Goal: Information Seeking & Learning: Learn about a topic

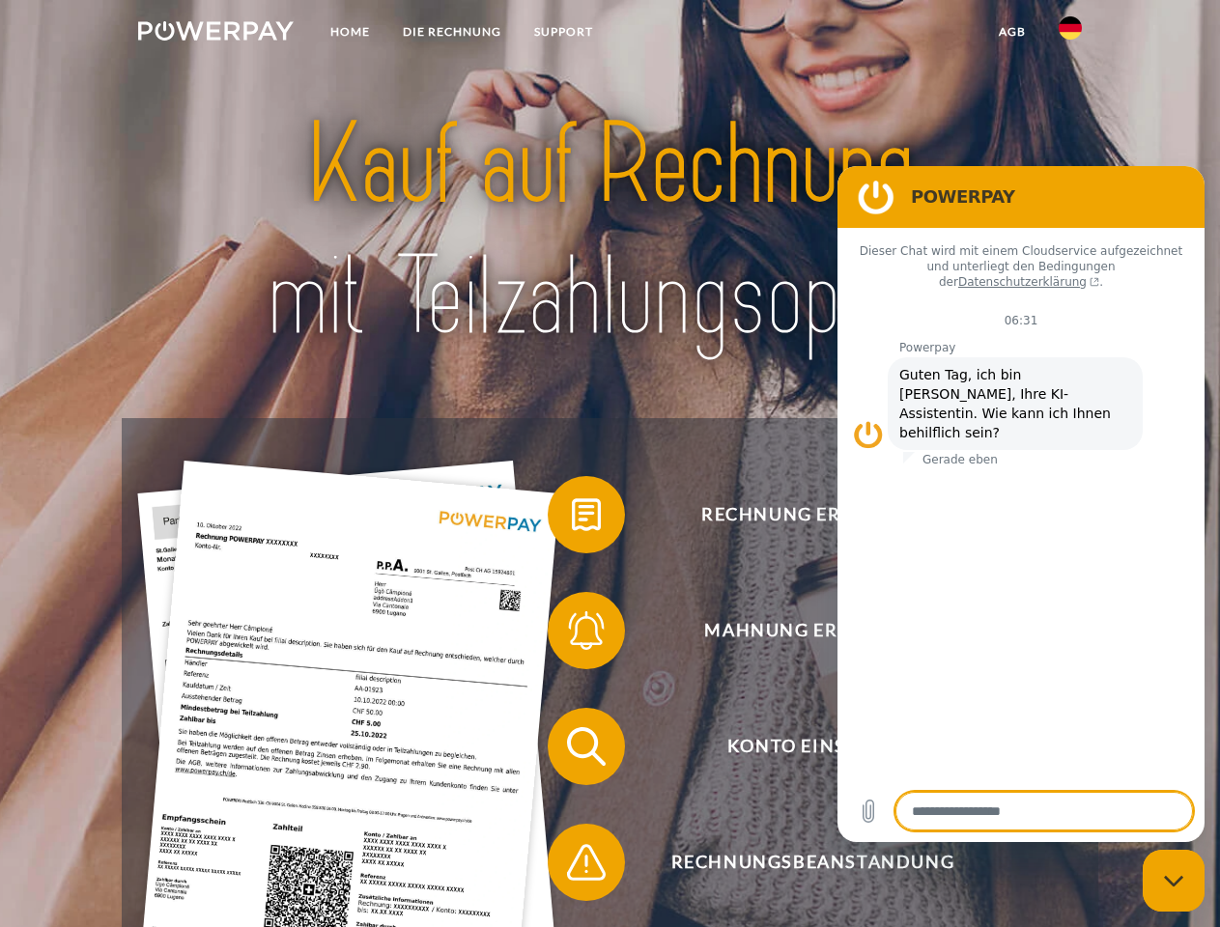
click at [215, 34] on img at bounding box center [215, 30] width 155 height 19
click at [1070, 34] on img at bounding box center [1069, 27] width 23 height 23
click at [1011, 32] on link "agb" at bounding box center [1012, 31] width 60 height 35
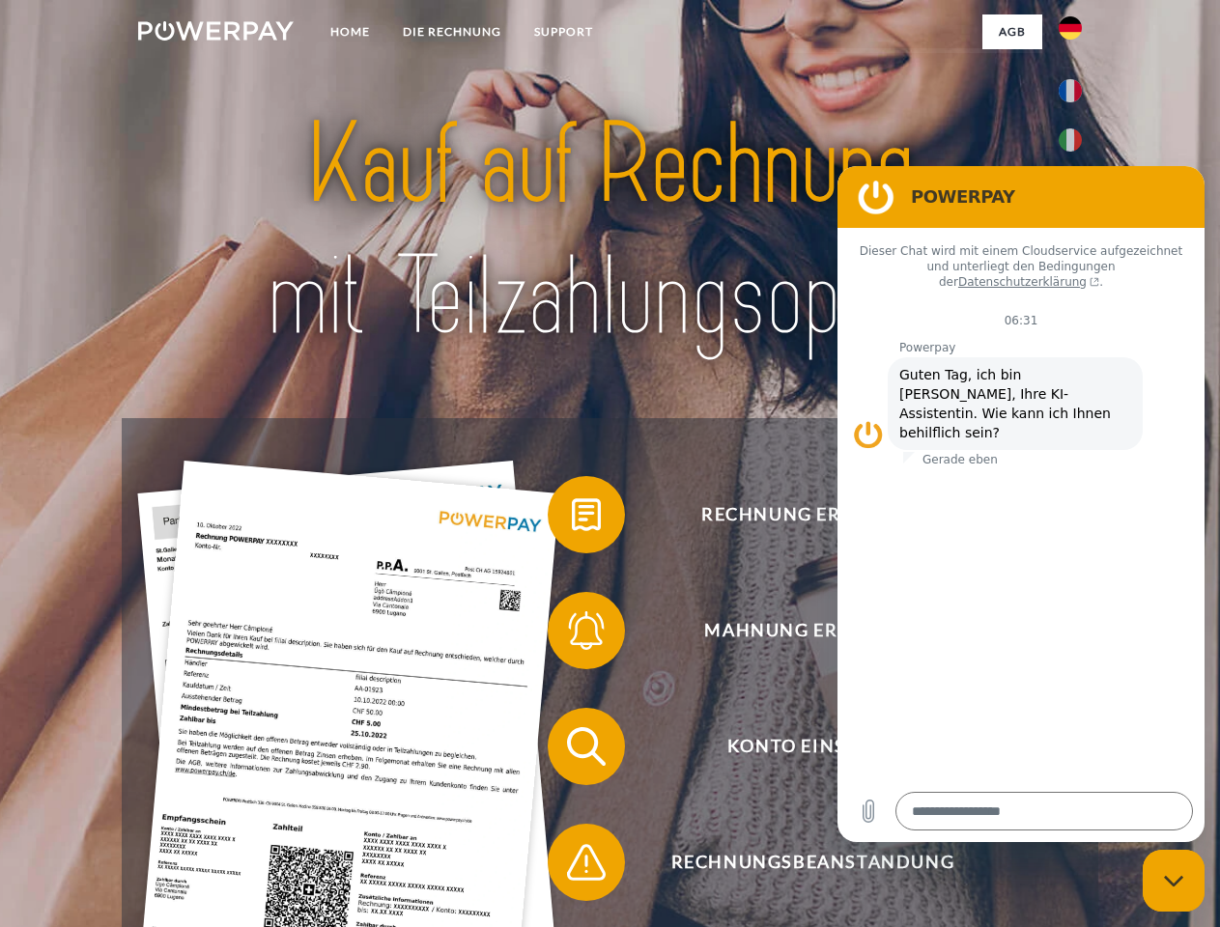
click at [572, 519] on span at bounding box center [557, 514] width 97 height 97
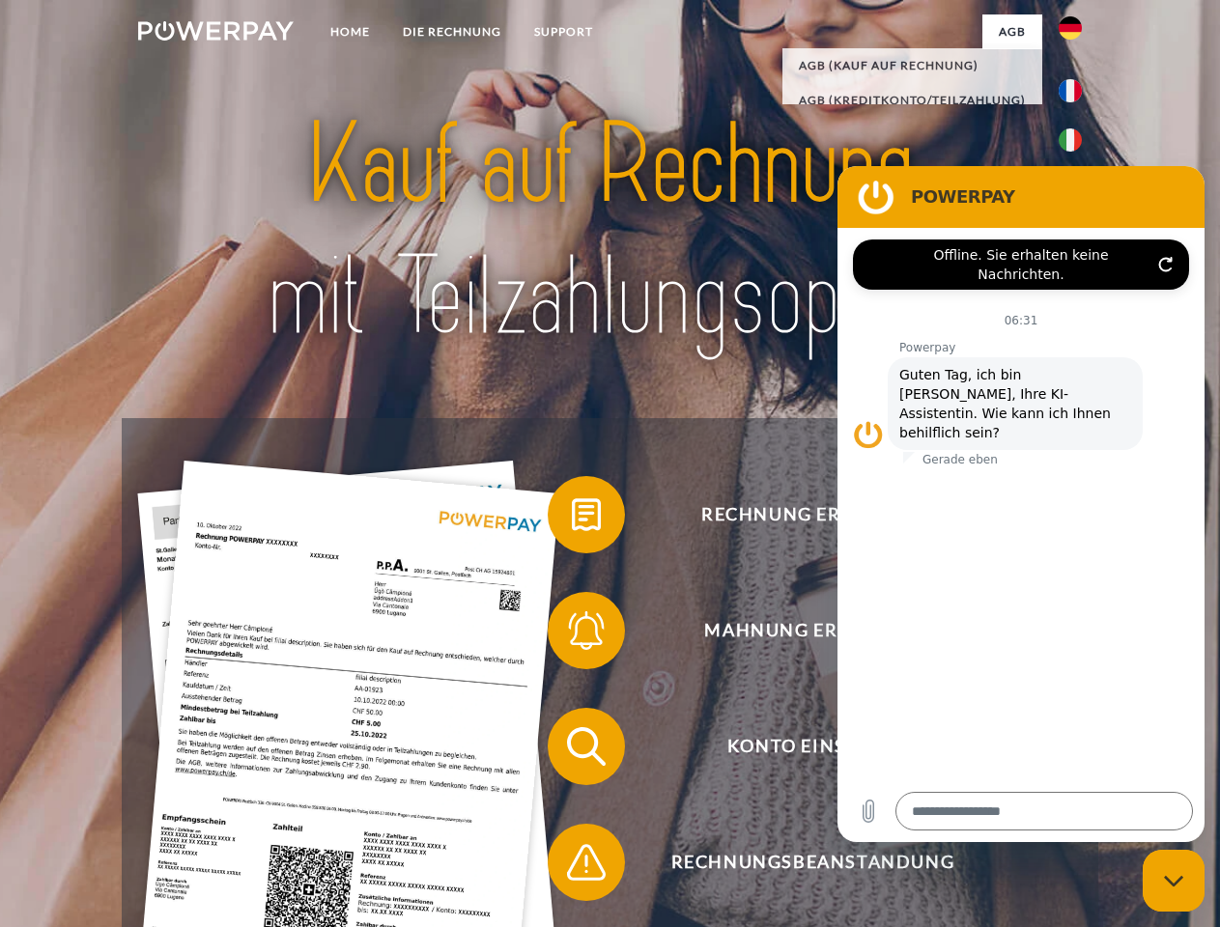
click at [572, 634] on span at bounding box center [557, 630] width 97 height 97
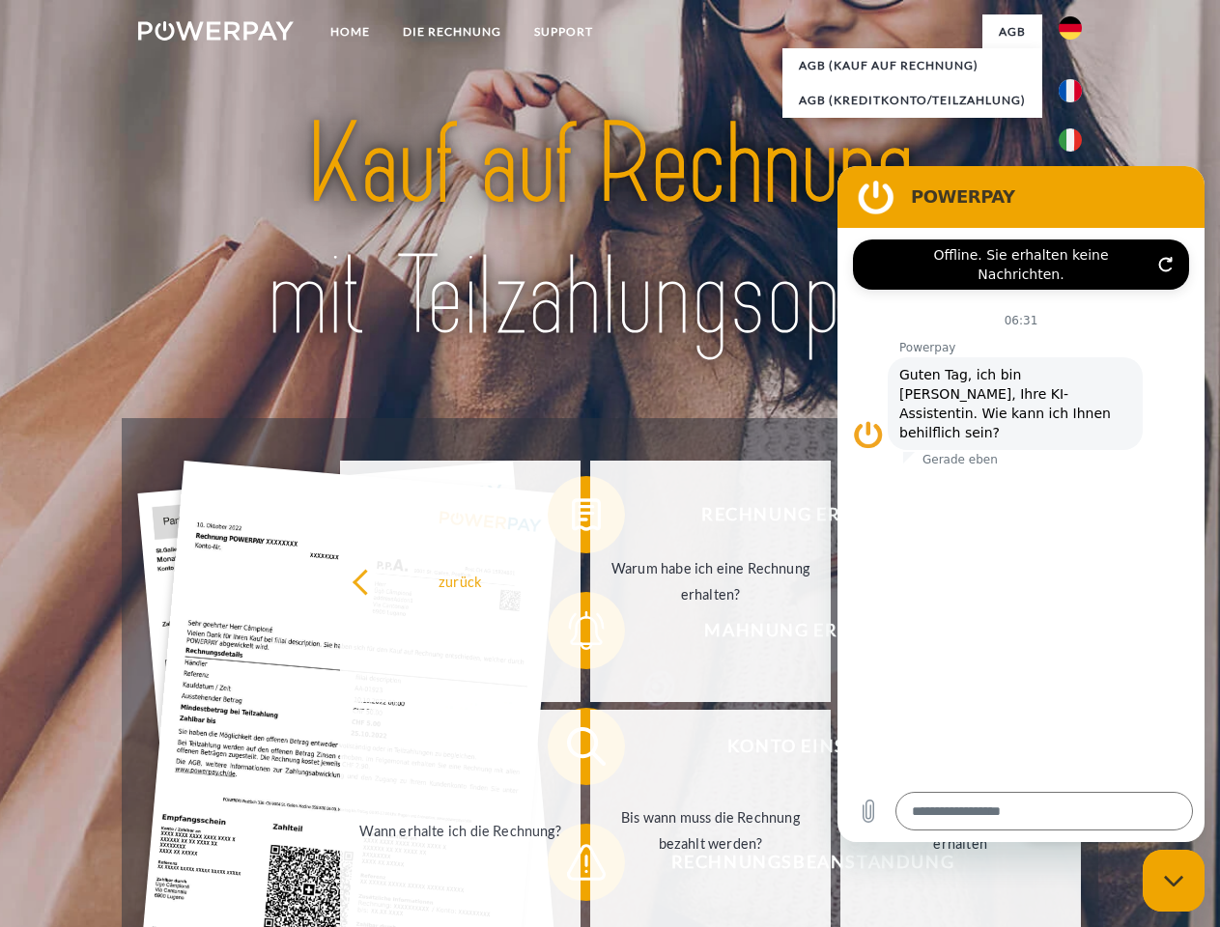
click at [590, 750] on link "Bis wann muss die Rechnung bezahlt werden?" at bounding box center [710, 830] width 240 height 241
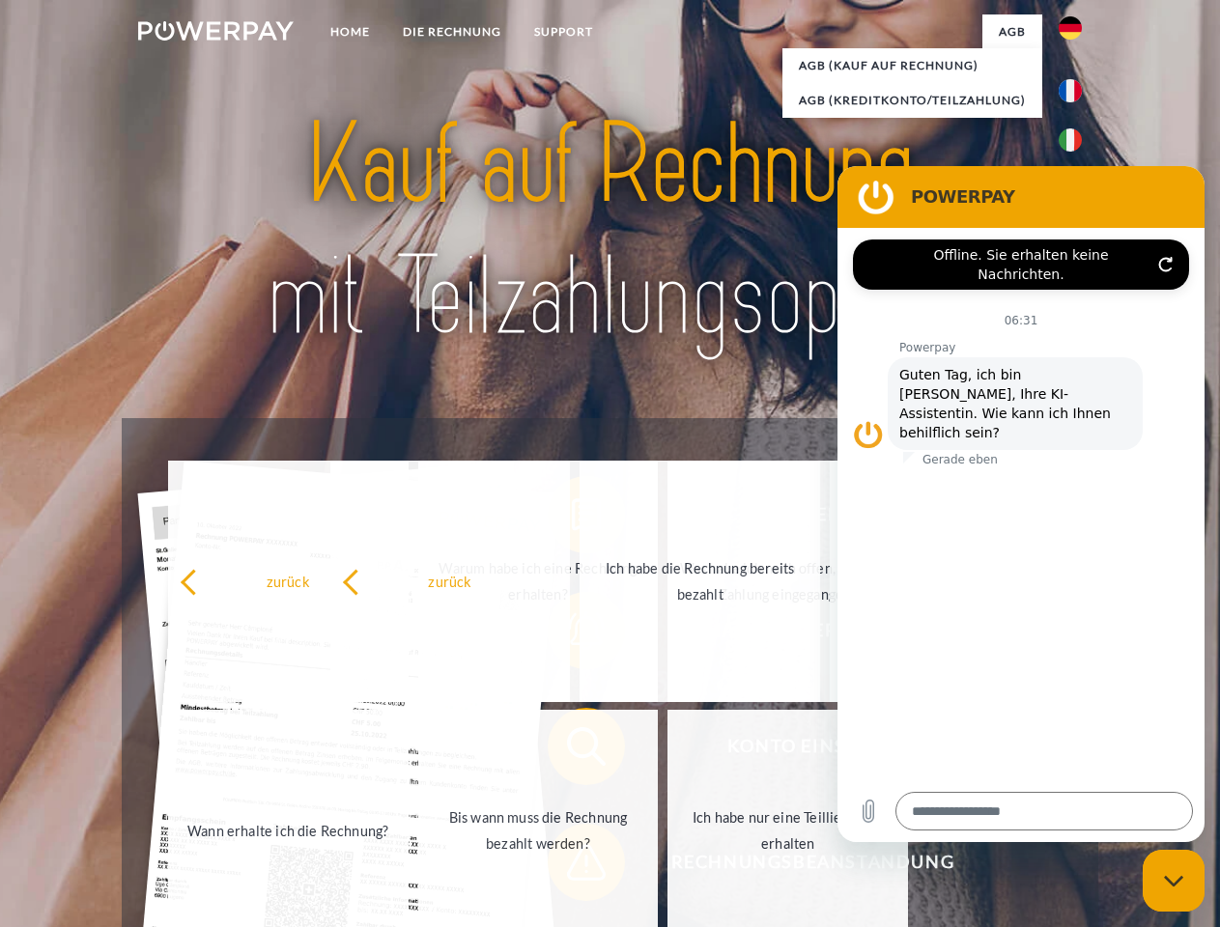
click at [572, 866] on span at bounding box center [557, 862] width 97 height 97
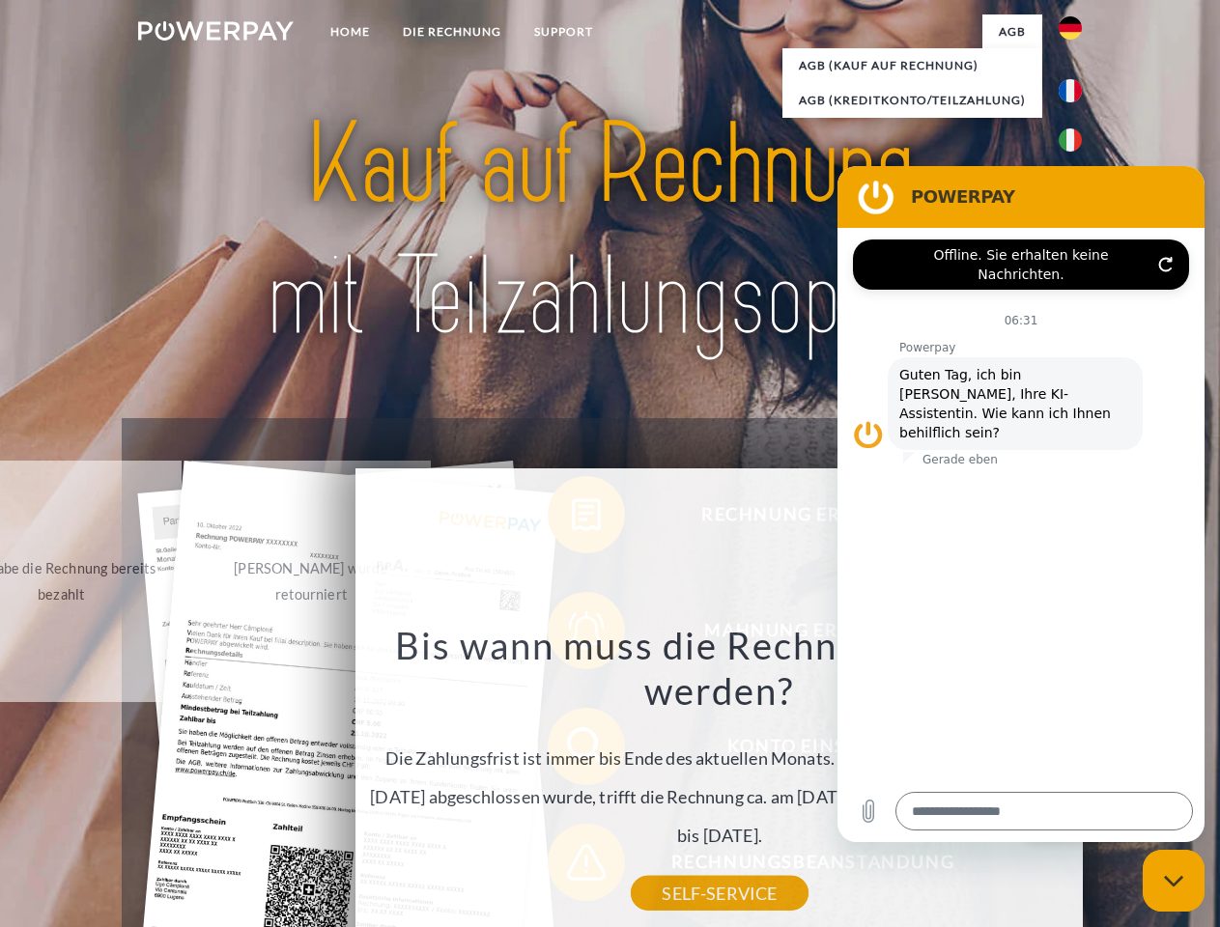
click at [1173, 881] on icon "Messaging-Fenster schließen" at bounding box center [1174, 881] width 20 height 13
type textarea "*"
